Goal: Communication & Community: Participate in discussion

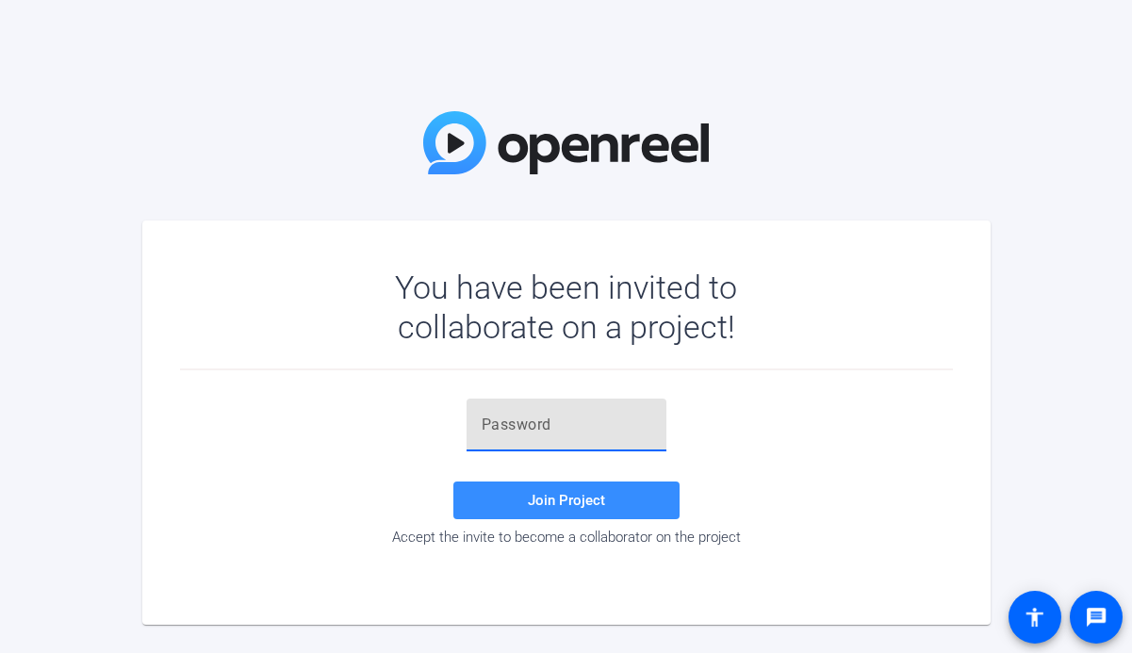
click at [578, 415] on input "text" at bounding box center [567, 425] width 170 height 23
paste input "~XCxT7"
type input "~XCxT7"
click at [524, 498] on span at bounding box center [566, 500] width 226 height 45
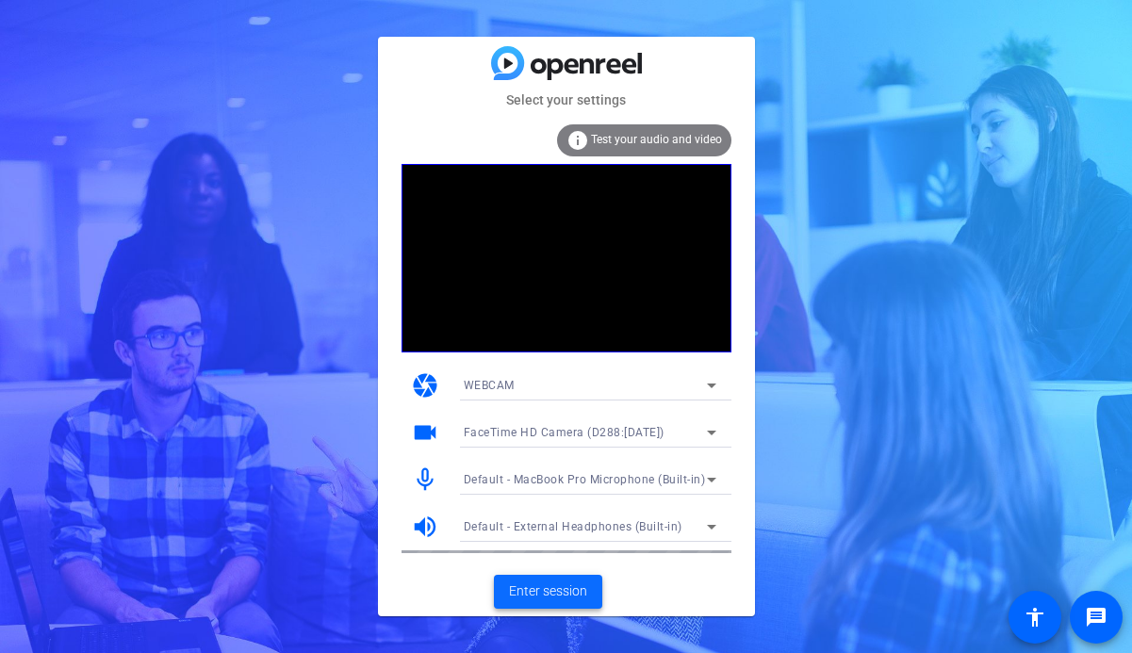
click at [514, 580] on span at bounding box center [548, 591] width 108 height 45
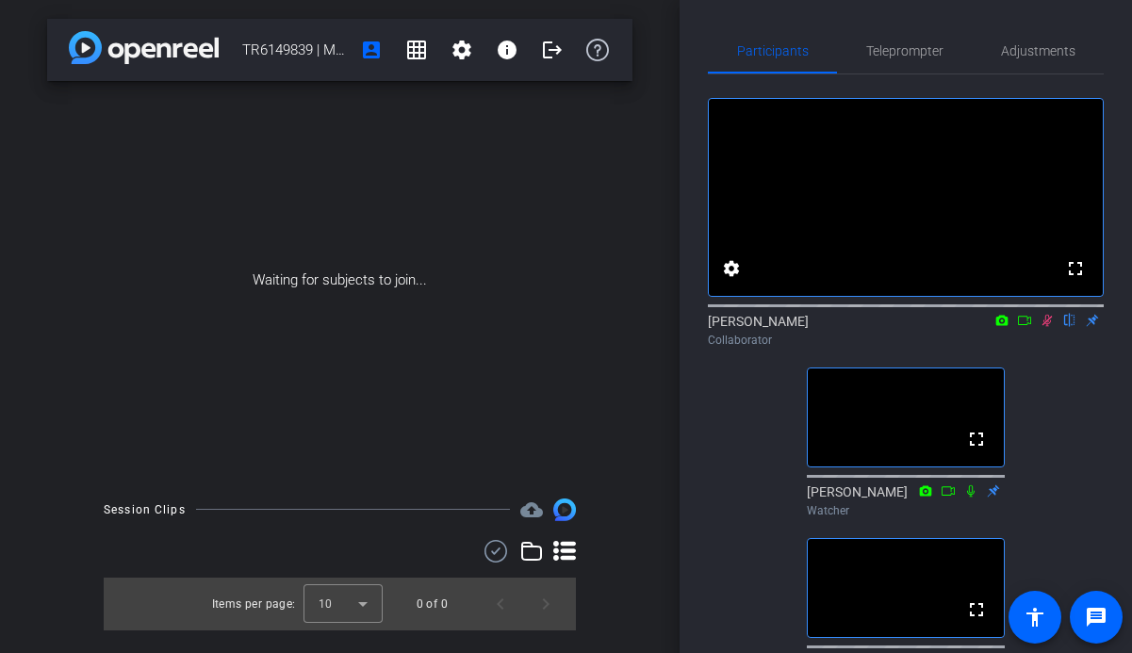
click at [1045, 329] on mat-icon at bounding box center [1047, 320] width 23 height 17
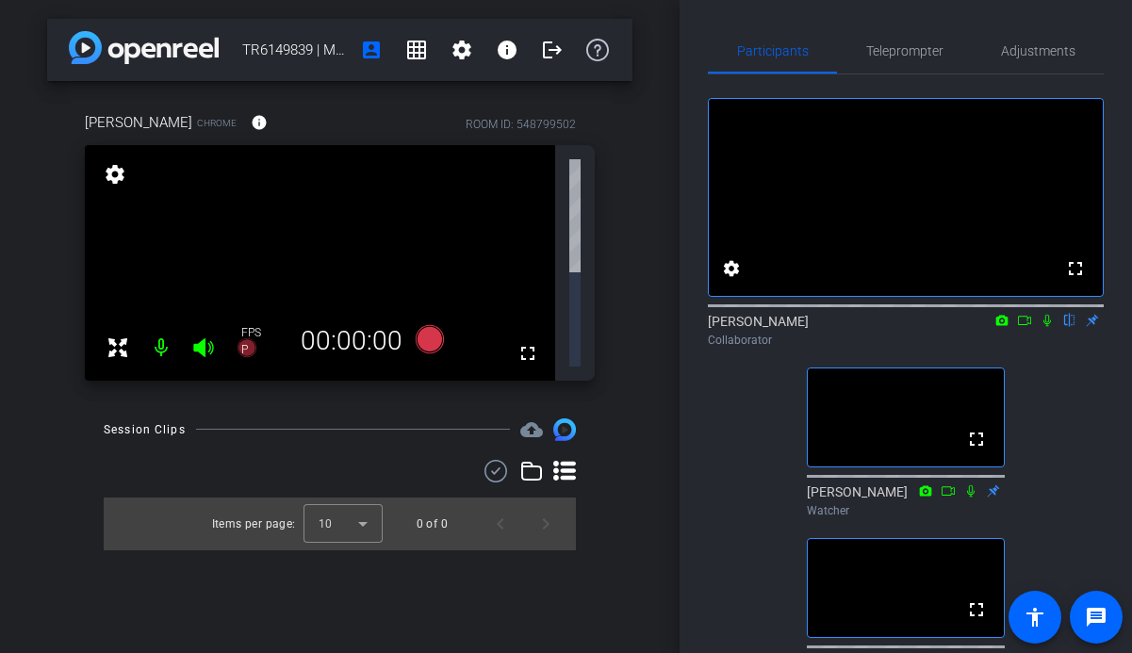
click at [1045, 327] on icon at bounding box center [1046, 320] width 15 height 13
click at [1045, 327] on icon at bounding box center [1047, 321] width 10 height 12
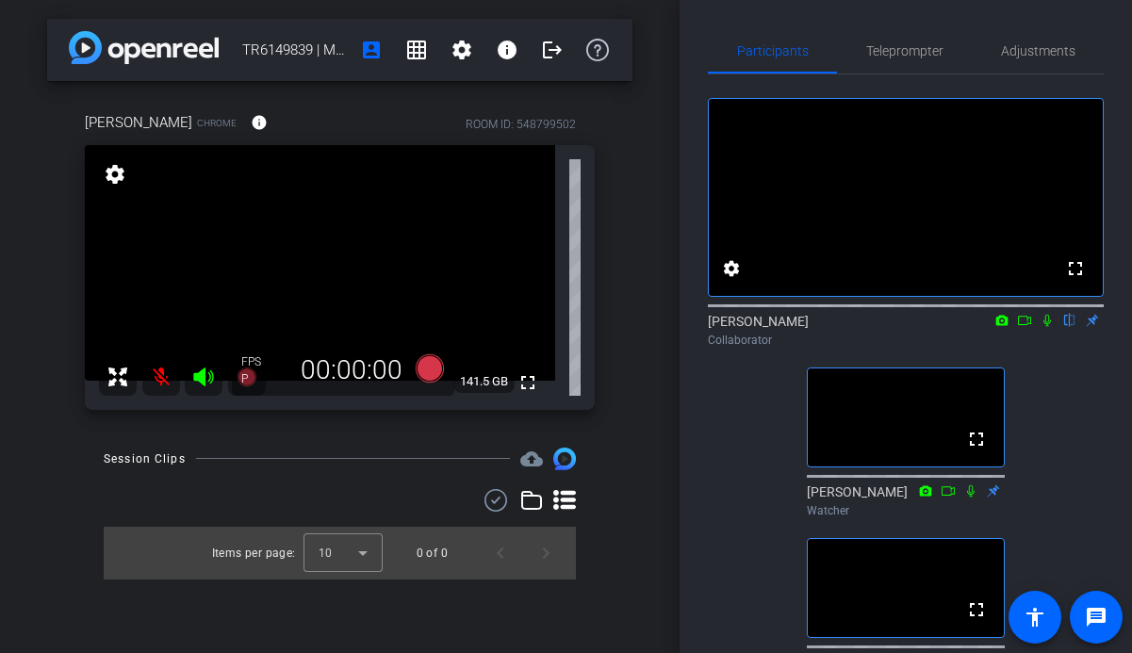
click at [1045, 327] on icon at bounding box center [1047, 321] width 8 height 12
click at [1045, 327] on icon at bounding box center [1047, 321] width 10 height 12
click at [1045, 327] on icon at bounding box center [1047, 321] width 8 height 12
click at [1020, 329] on mat-icon at bounding box center [1024, 320] width 23 height 17
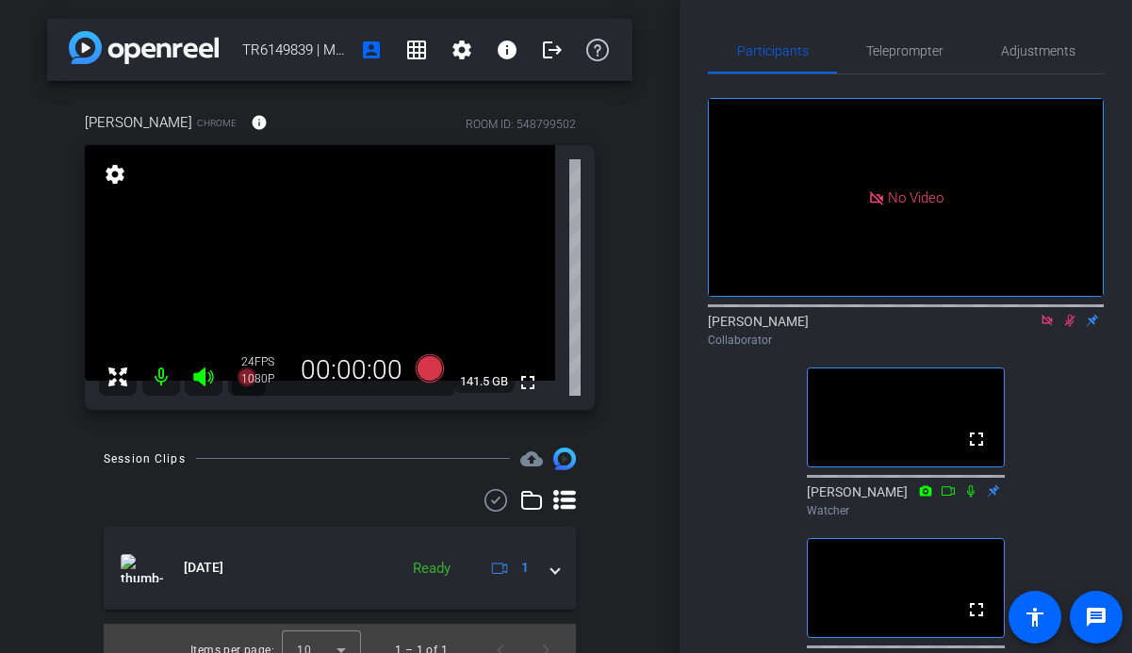
click at [1072, 327] on icon at bounding box center [1070, 321] width 10 height 12
click at [1072, 327] on icon at bounding box center [1070, 321] width 8 height 12
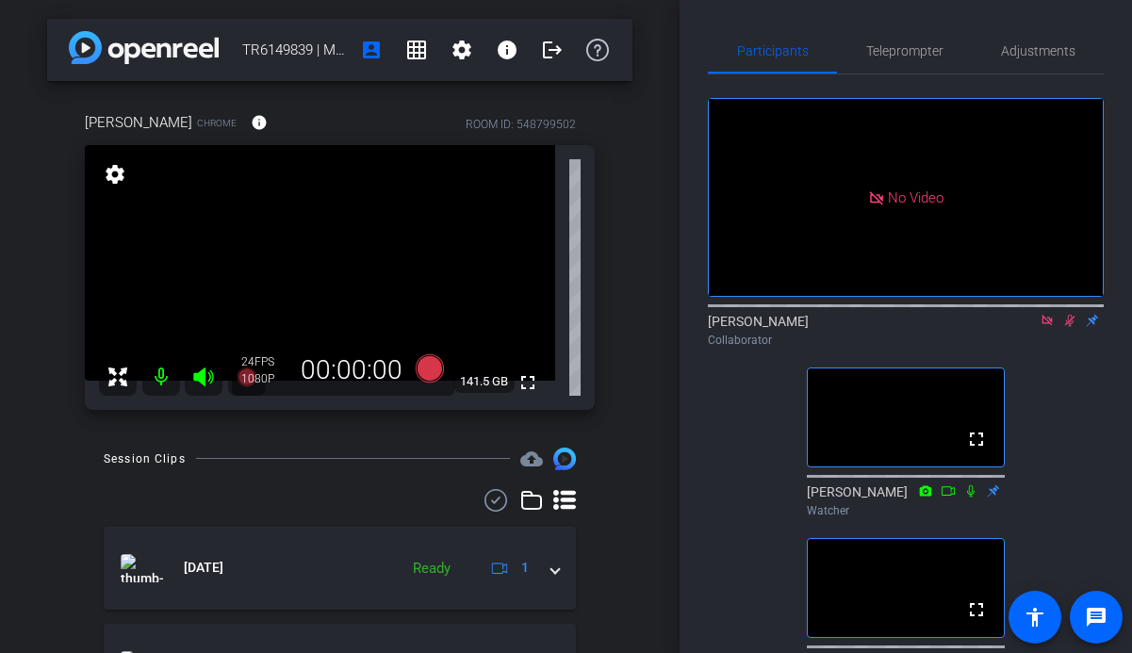
click at [1070, 327] on icon at bounding box center [1069, 320] width 15 height 13
click at [1071, 327] on icon at bounding box center [1069, 320] width 15 height 13
click at [1043, 327] on icon at bounding box center [1046, 320] width 15 height 13
click at [555, 51] on mat-icon "logout" at bounding box center [552, 50] width 23 height 23
